Goal: Task Accomplishment & Management: Manage account settings

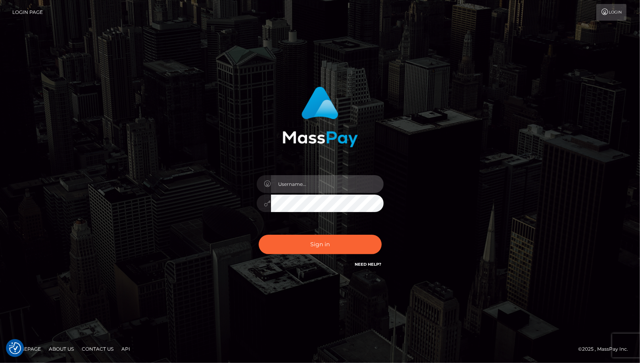
type input "cheli"
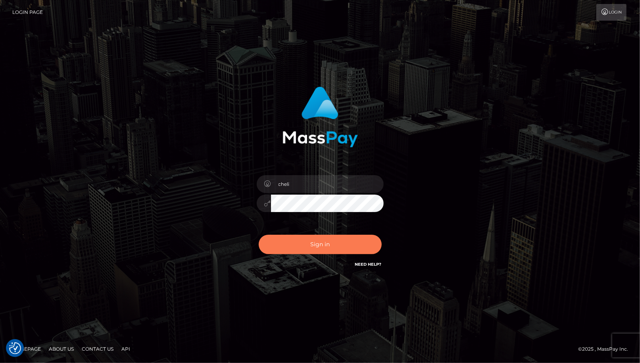
click at [319, 249] on button "Sign in" at bounding box center [320, 243] width 123 height 19
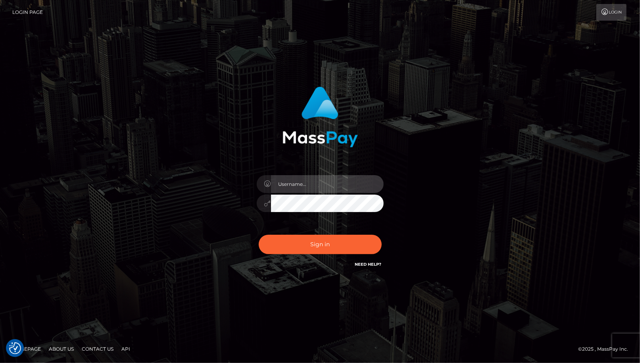
type input "cheli"
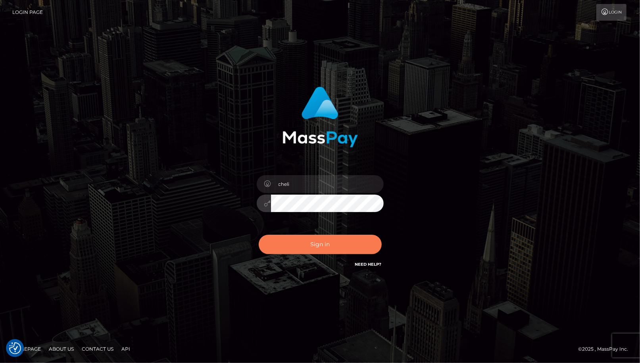
click at [299, 252] on button "Sign in" at bounding box center [320, 243] width 123 height 19
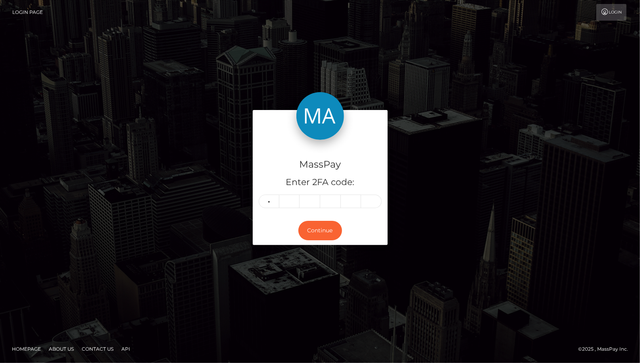
type input "1"
type input "0"
type input "5"
type input "6"
type input "4"
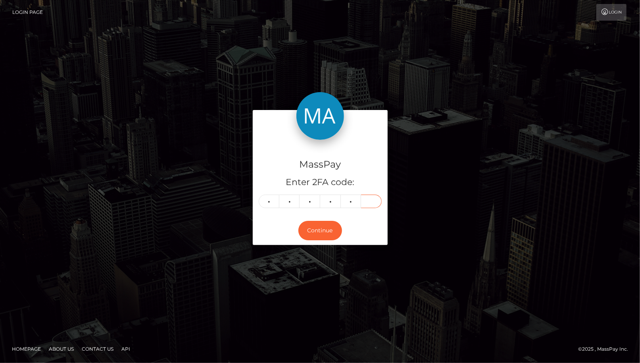
type input "3"
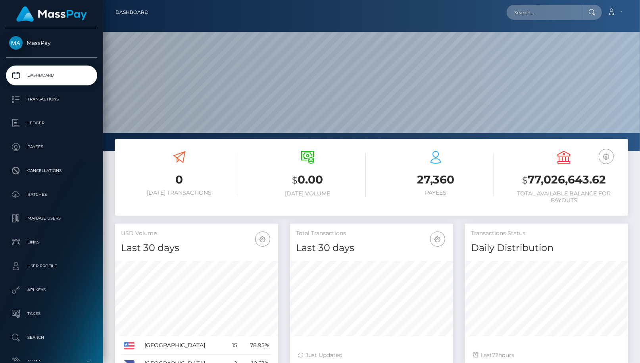
scroll to position [140, 163]
